Goal: Information Seeking & Learning: Learn about a topic

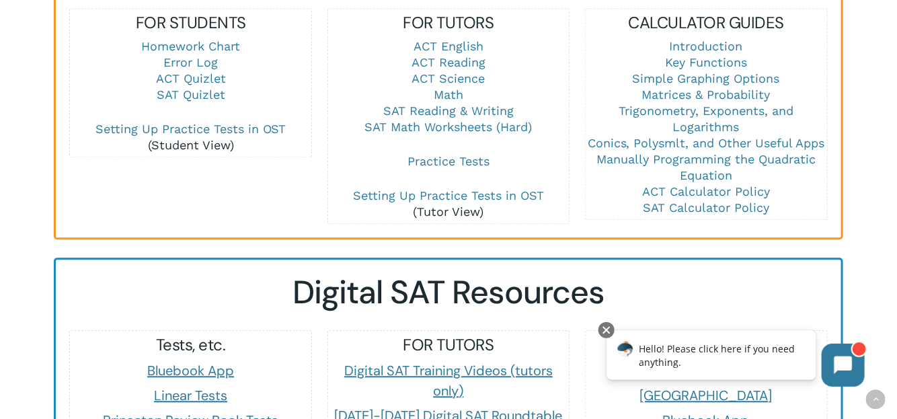
scroll to position [1025, 0]
click at [449, 87] on link "Math" at bounding box center [449, 94] width 30 height 14
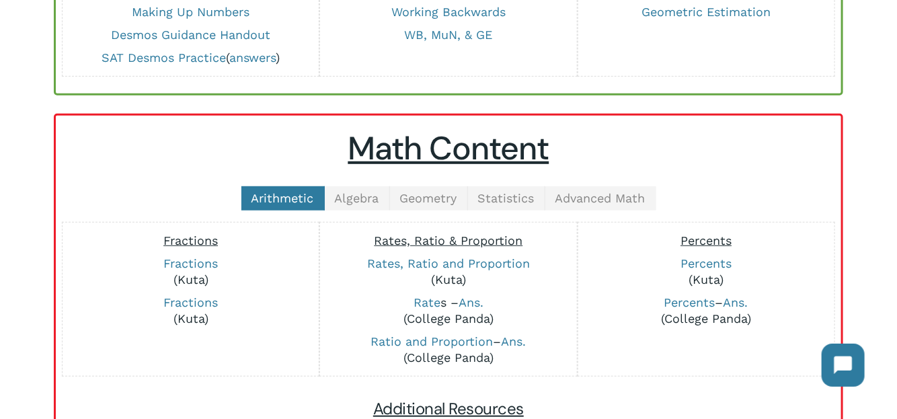
scroll to position [216, 0]
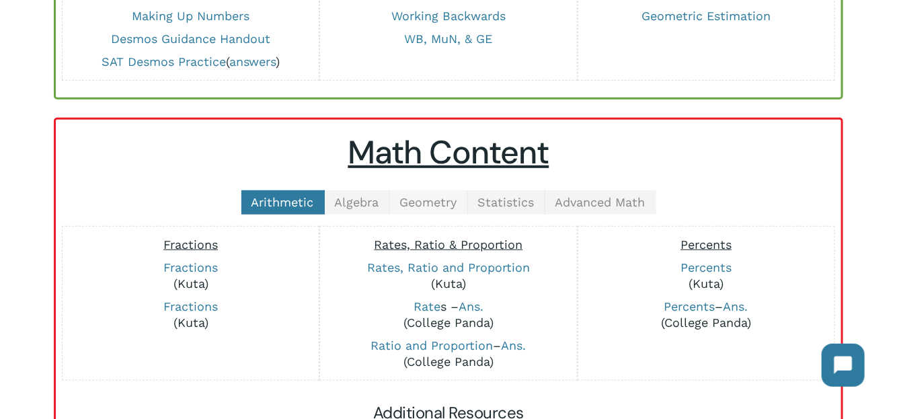
click at [441, 201] on span "Geometry" at bounding box center [428, 202] width 57 height 14
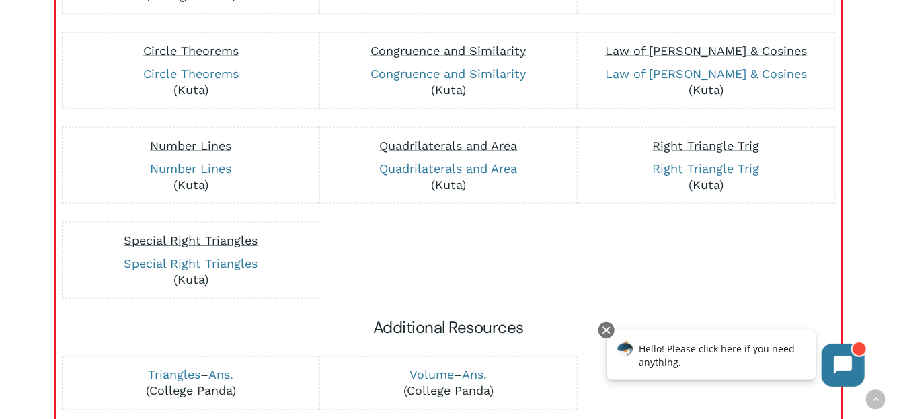
scroll to position [321, 0]
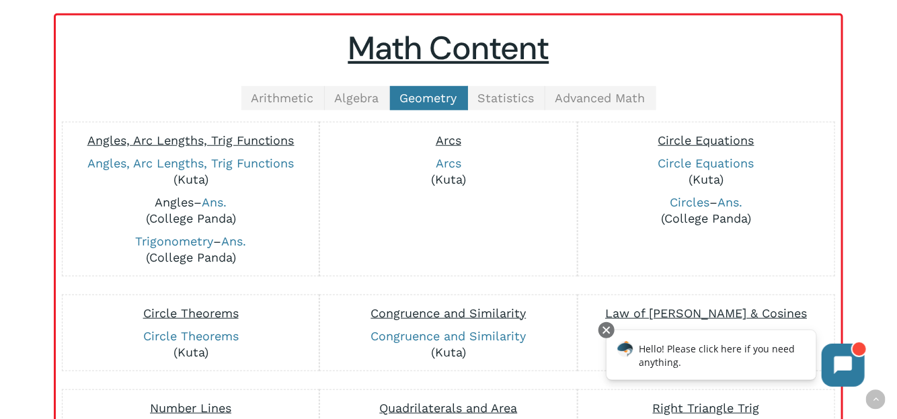
click at [174, 198] on link "Angles" at bounding box center [174, 202] width 39 height 14
